Goal: Check status: Check status

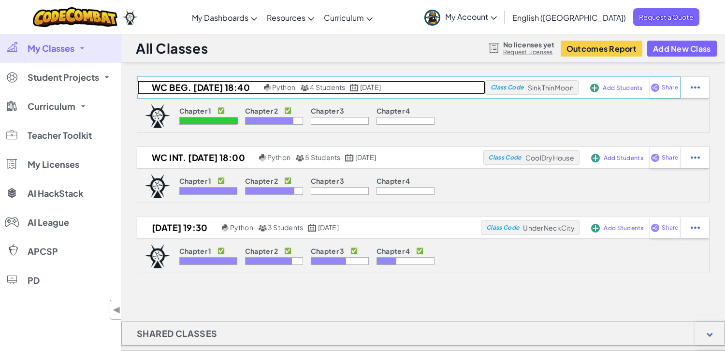
click at [229, 91] on h2 "WC Beg. [DATE] 18:40" at bounding box center [199, 87] width 124 height 15
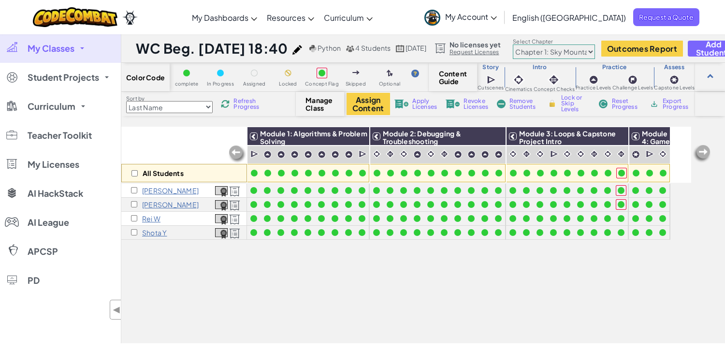
click at [595, 50] on select "Chapter 1: Sky Mountain Chapter 2: The Moon Dancers Chapter 3: The Phoenix Land…" at bounding box center [554, 51] width 82 height 15
select select "5d8a57abe8919b28d5113af1"
click at [545, 44] on select "Chapter 1: Sky Mountain Chapter 2: The Moon Dancers Chapter 3: The Phoenix Land…" at bounding box center [554, 51] width 82 height 15
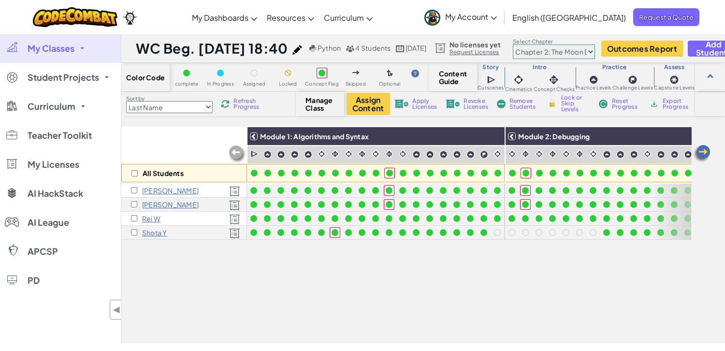
click at [703, 156] on img at bounding box center [701, 153] width 19 height 19
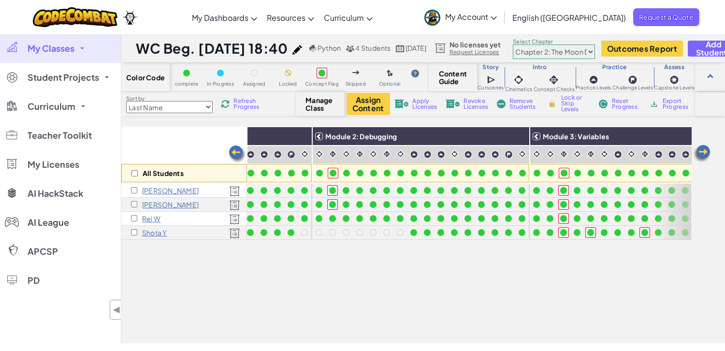
click at [703, 156] on img at bounding box center [701, 153] width 19 height 19
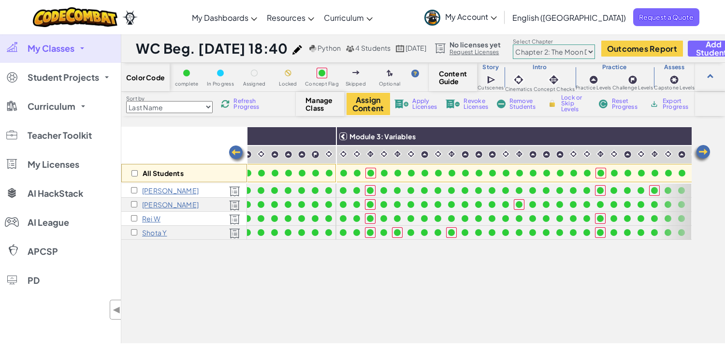
click at [703, 156] on img at bounding box center [701, 153] width 19 height 19
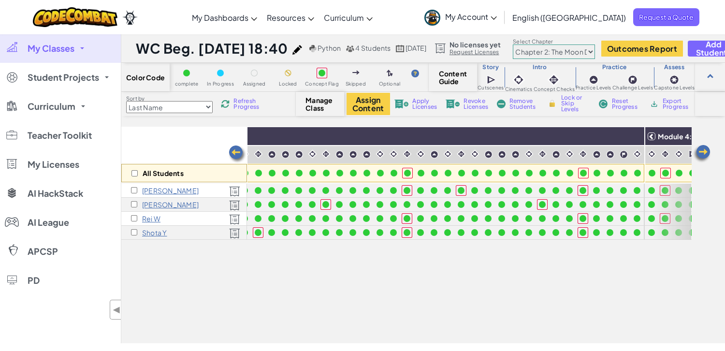
click at [703, 156] on img at bounding box center [701, 153] width 19 height 19
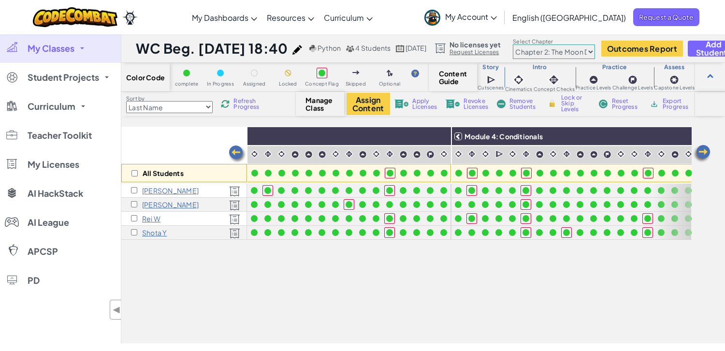
click at [703, 156] on img at bounding box center [701, 153] width 19 height 19
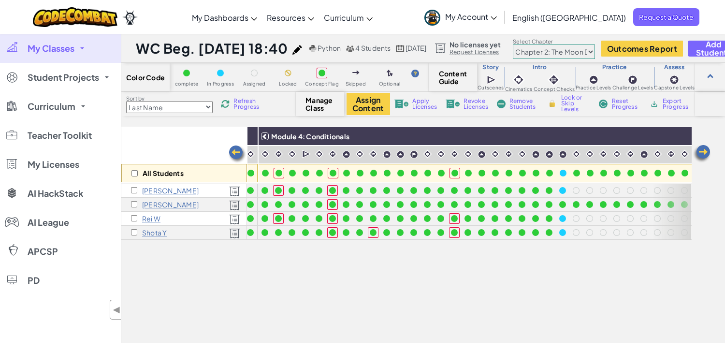
click at [703, 156] on img at bounding box center [701, 153] width 19 height 19
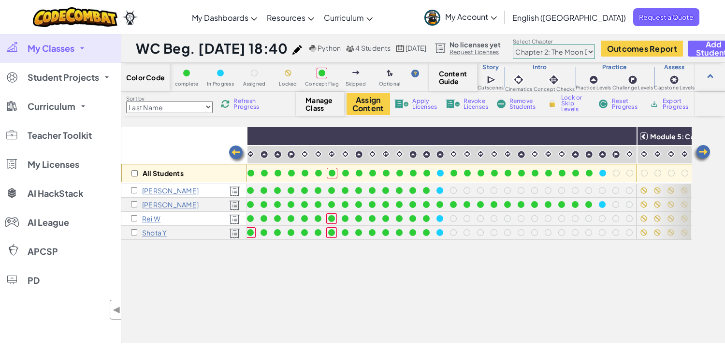
scroll to position [0, 1143]
